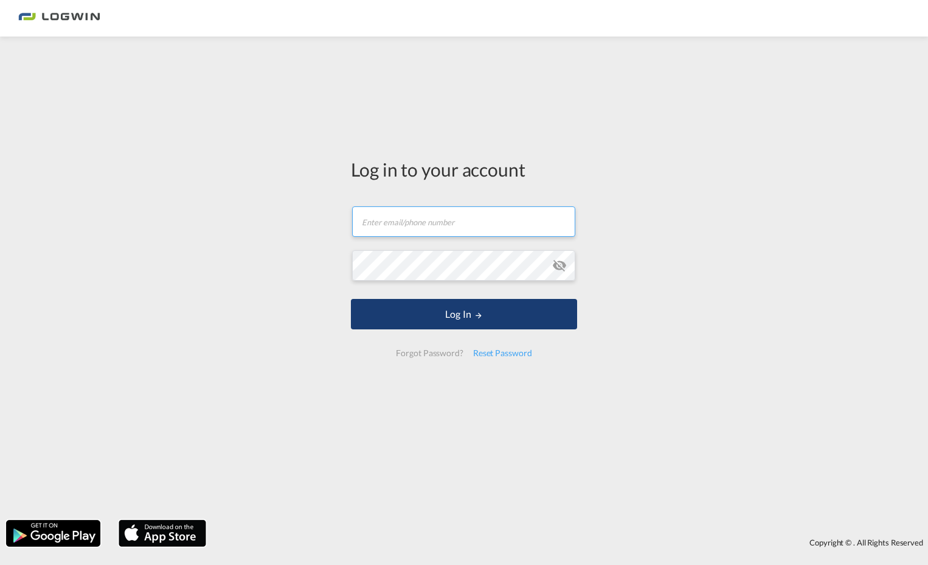
type input "[PERSON_NAME][EMAIL_ADDRESS][PERSON_NAME][DOMAIN_NAME]"
click at [445, 313] on button "Log In" at bounding box center [464, 314] width 226 height 30
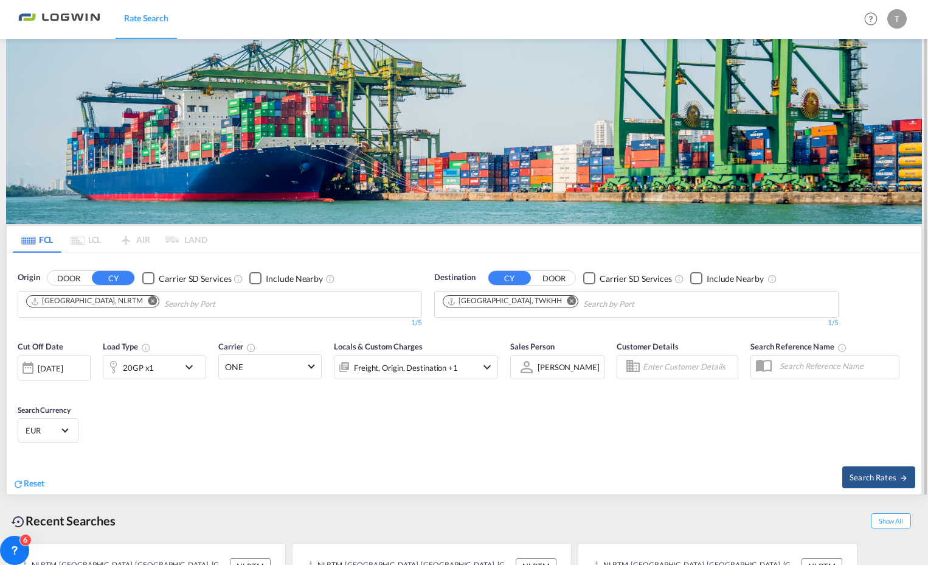
click at [568, 301] on md-icon "Remove" at bounding box center [572, 300] width 9 height 9
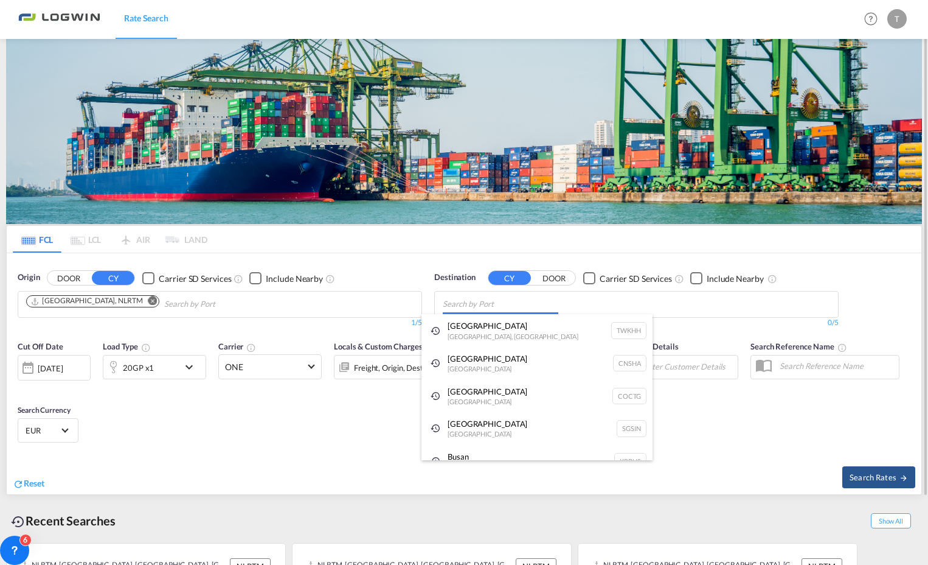
click at [480, 303] on body "Rate Search Rate Search Help Resources Product Release T My Profile Logout FCL …" at bounding box center [464, 282] width 928 height 565
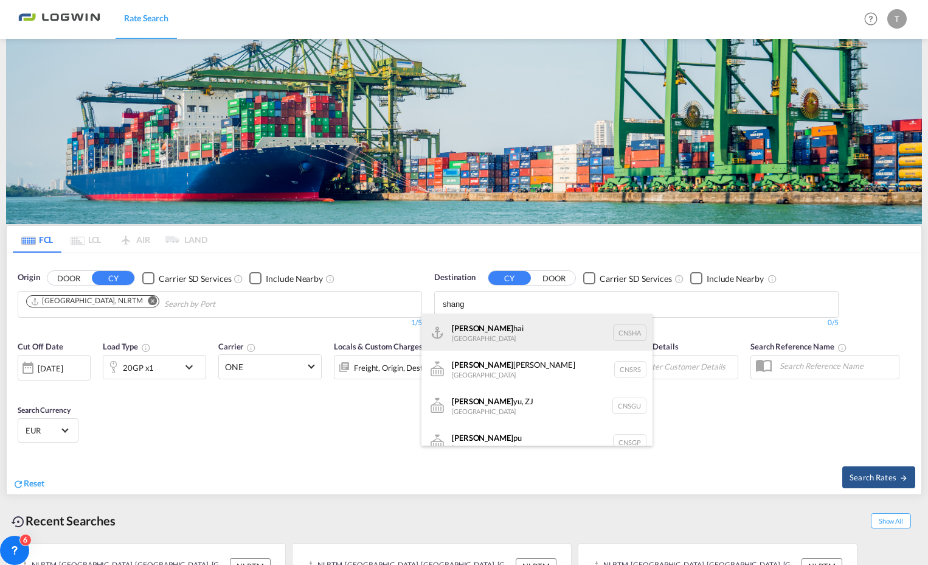
type input "shang"
click at [476, 328] on div "Shang hai China [GEOGRAPHIC_DATA]" at bounding box center [537, 332] width 231 height 36
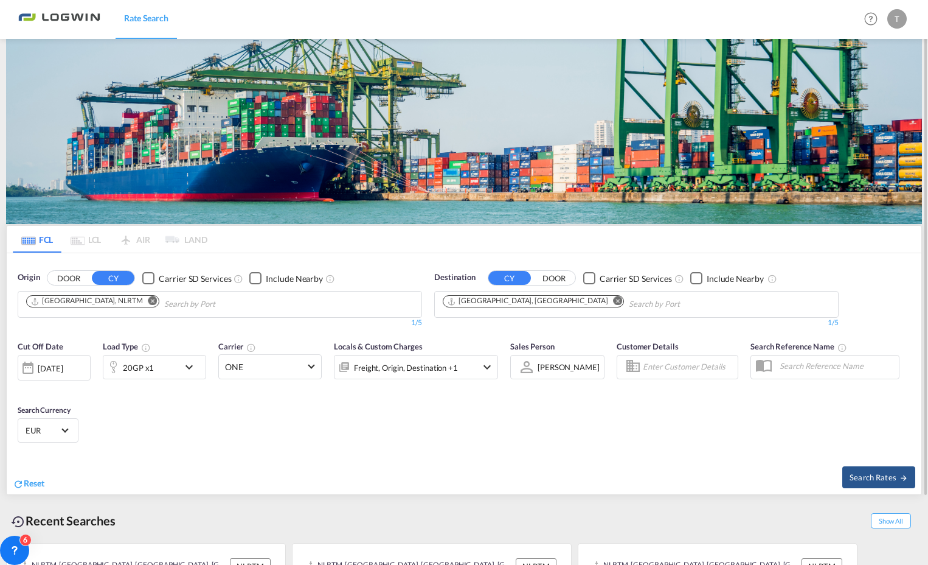
click at [189, 367] on md-icon "icon-chevron-down" at bounding box center [192, 367] width 21 height 15
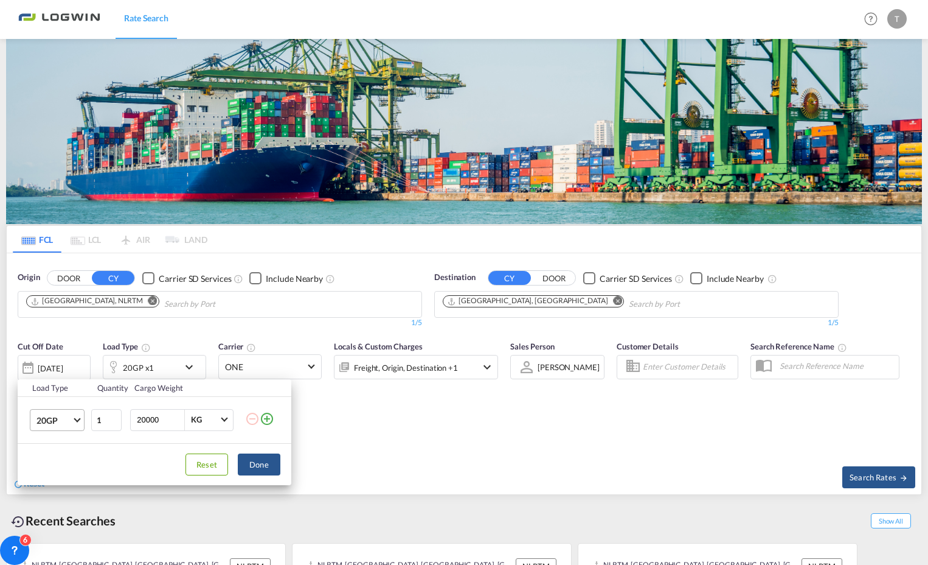
click at [80, 419] on span "Choose: \a20GP" at bounding box center [77, 418] width 7 height 7
click at [47, 473] on div "40HC" at bounding box center [47, 476] width 23 height 12
click at [417, 434] on div "Load Type Quantity Cargo Weight 40HC 1 20000 KG KG Load type addition is restri…" at bounding box center [464, 282] width 928 height 565
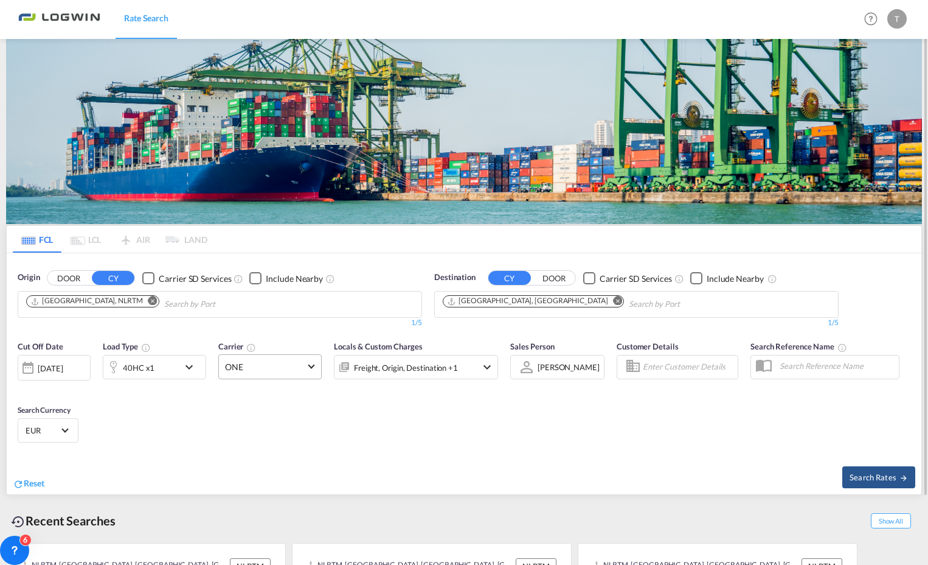
click at [314, 366] on md-select-value "ONE" at bounding box center [270, 367] width 102 height 24
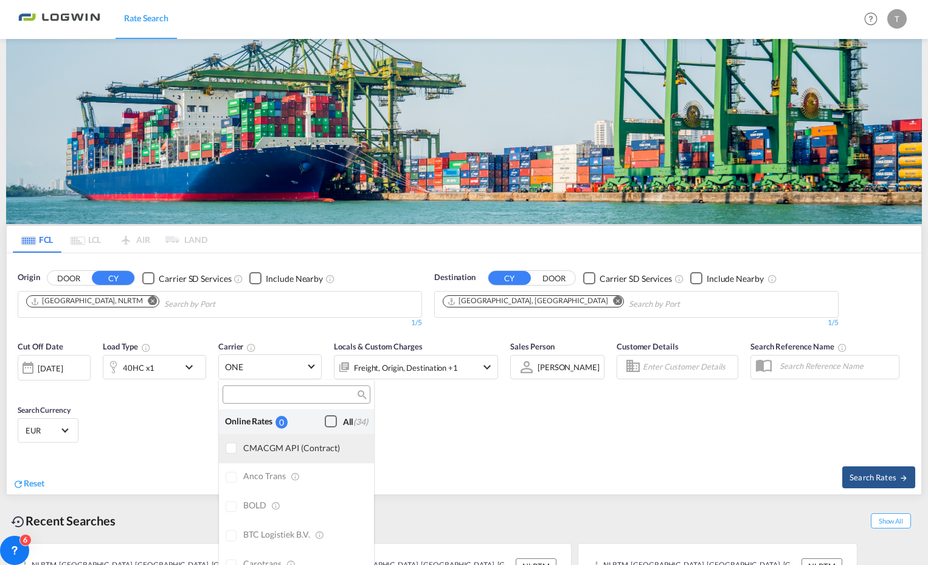
click at [232, 447] on div at bounding box center [232, 448] width 12 height 12
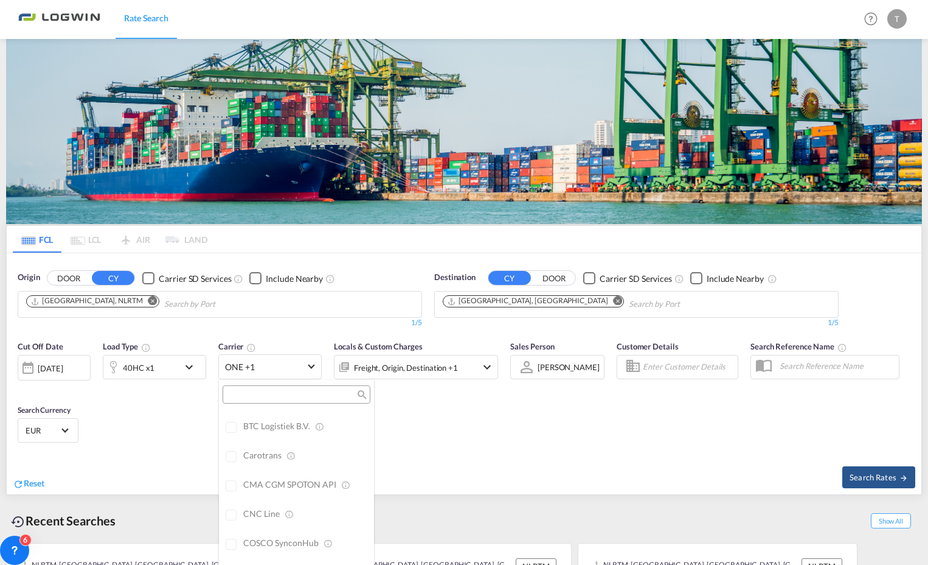
scroll to position [122, 0]
click at [233, 473] on div at bounding box center [232, 473] width 12 height 12
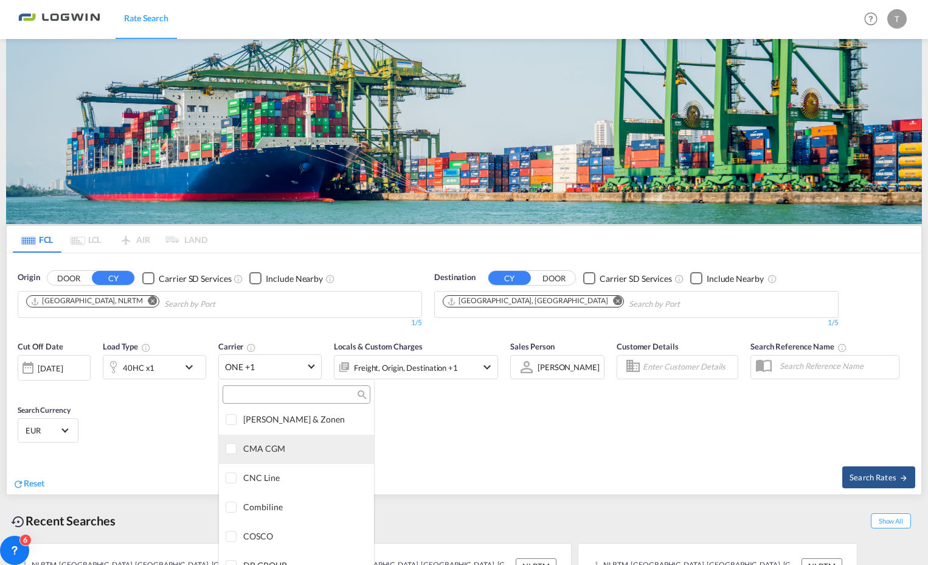
click at [232, 451] on div at bounding box center [232, 449] width 12 height 12
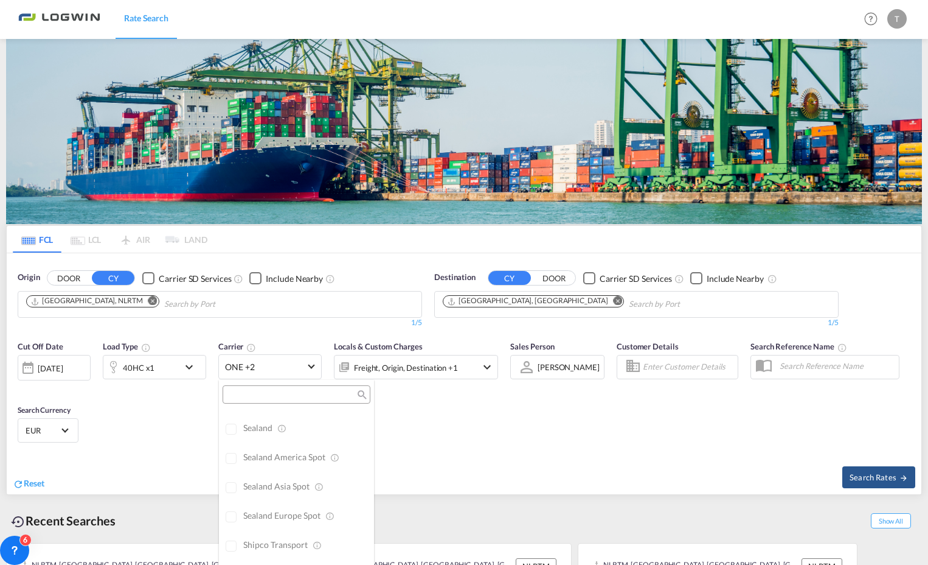
scroll to position [0, 0]
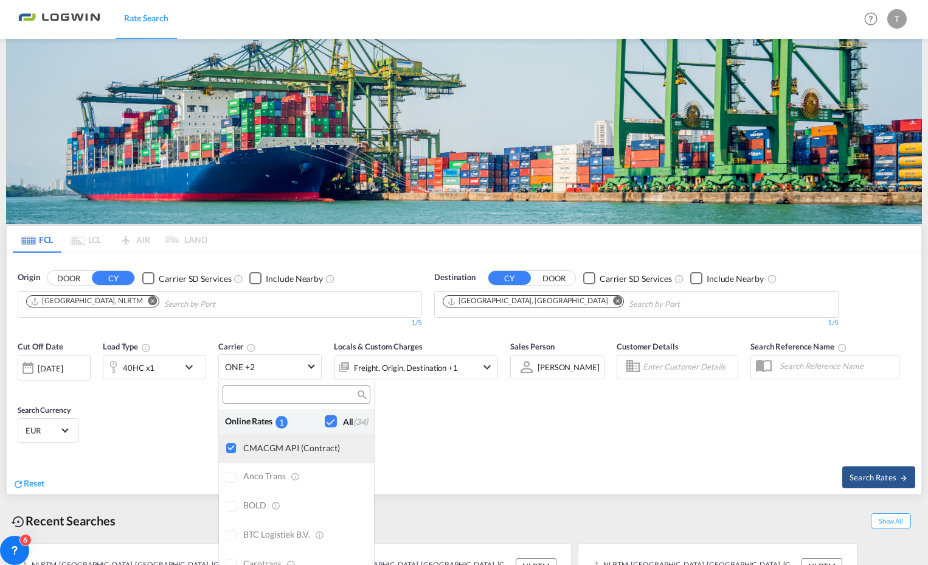
click at [232, 445] on div at bounding box center [232, 448] width 12 height 12
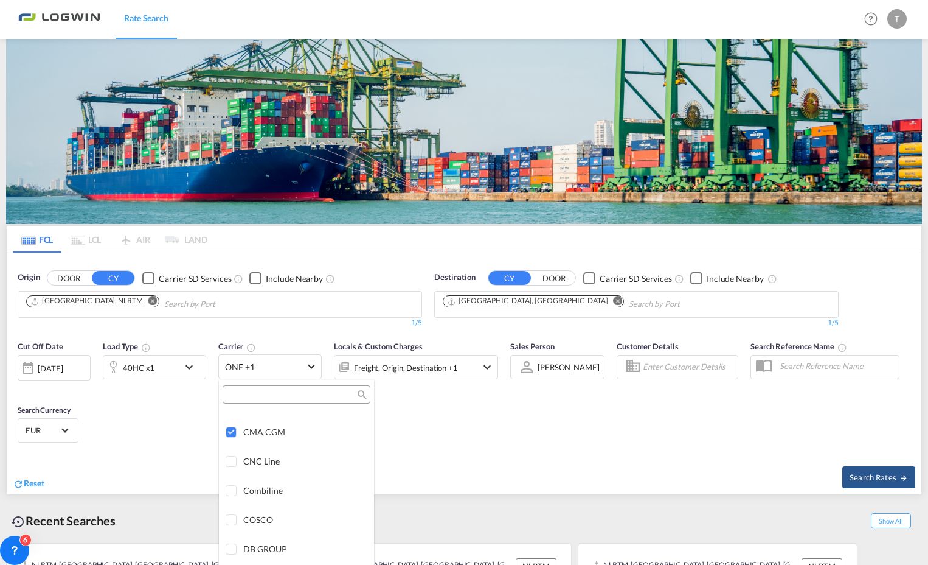
scroll to position [1399, 0]
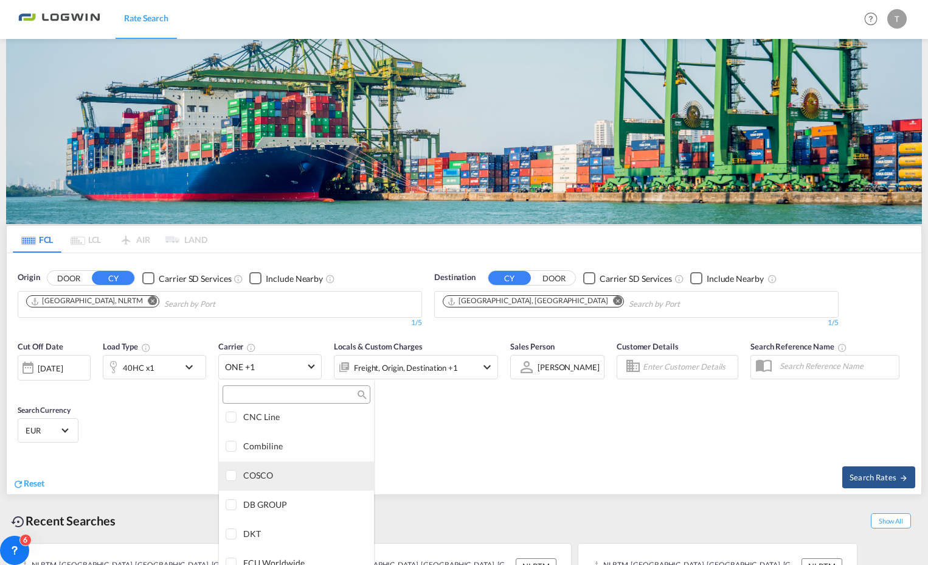
click at [232, 474] on div at bounding box center [232, 476] width 12 height 12
click at [231, 471] on div at bounding box center [232, 471] width 12 height 12
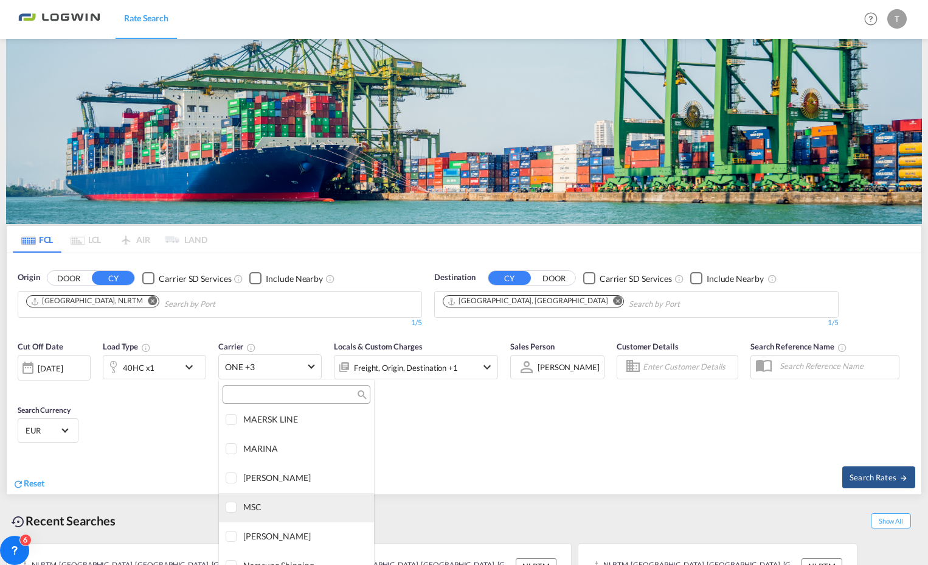
click at [233, 504] on div at bounding box center [232, 507] width 12 height 12
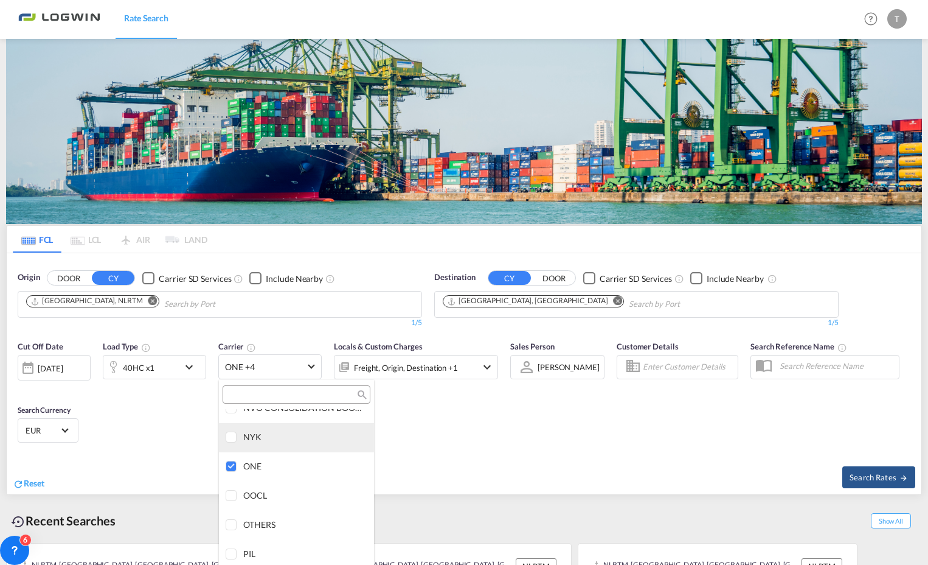
scroll to position [2312, 0]
click at [518, 427] on md-backdrop at bounding box center [464, 282] width 928 height 565
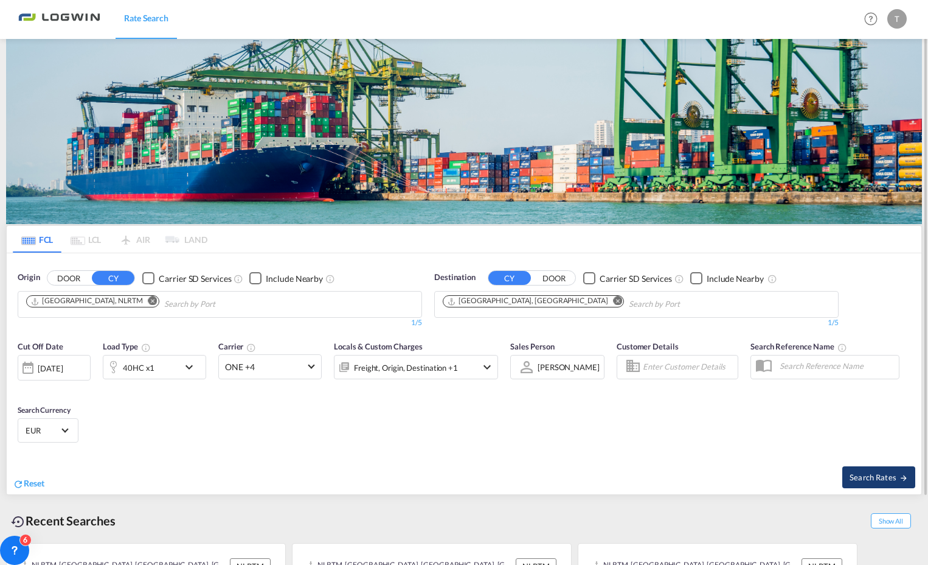
click at [879, 474] on span "Search Rates" at bounding box center [879, 477] width 58 height 10
type input "NLRTM to CNSHA / [DATE]"
